Goal: Task Accomplishment & Management: Complete application form

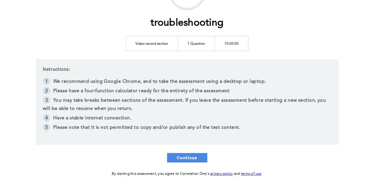
scroll to position [86, 0]
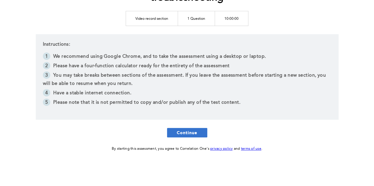
click at [190, 131] on span "Continue" at bounding box center [187, 133] width 21 height 6
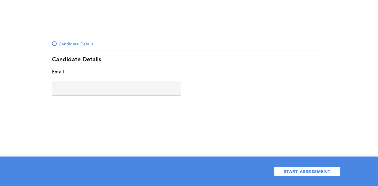
click at [98, 87] on input "text" at bounding box center [116, 88] width 129 height 14
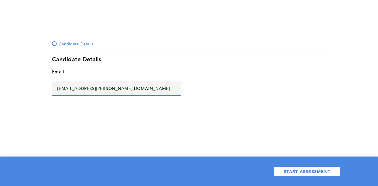
type input "[EMAIL_ADDRESS][PERSON_NAME][DOMAIN_NAME]"
click at [344, 131] on div "Candidate Details Candidate Details Email [EMAIL_ADDRESS][PERSON_NAME][DOMAIN_N…" at bounding box center [189, 93] width 378 height 186
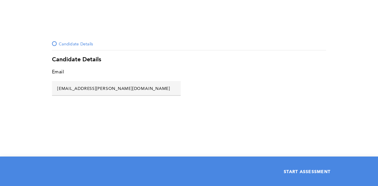
click at [304, 172] on span "START ASSESSMENT" at bounding box center [307, 172] width 47 height 6
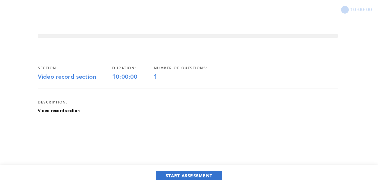
click at [175, 178] on span "START ASSESSMENT" at bounding box center [189, 176] width 47 height 6
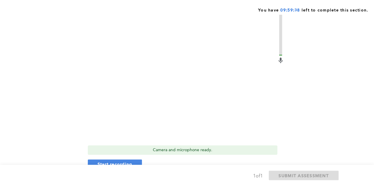
scroll to position [118, 0]
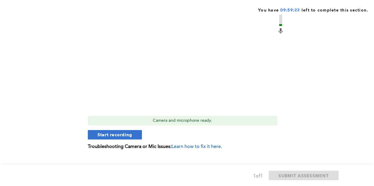
click at [131, 136] on span "Start recording" at bounding box center [114, 135] width 35 height 6
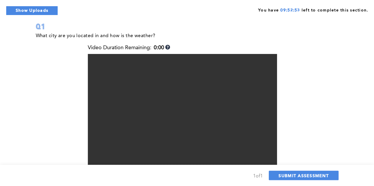
scroll to position [70, 0]
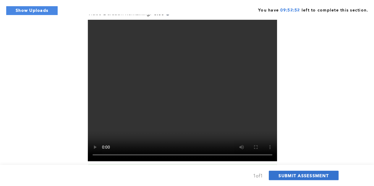
click at [299, 176] on span "SUBMIT ASSESSMENT" at bounding box center [303, 176] width 50 height 6
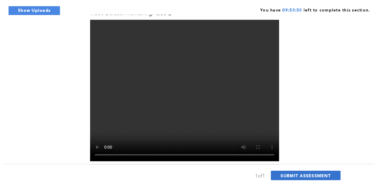
scroll to position [0, 0]
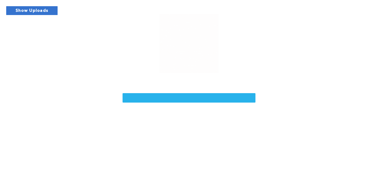
click at [41, 13] on button "Show Uploads" at bounding box center [32, 10] width 52 height 9
